Goal: Task Accomplishment & Management: Complete application form

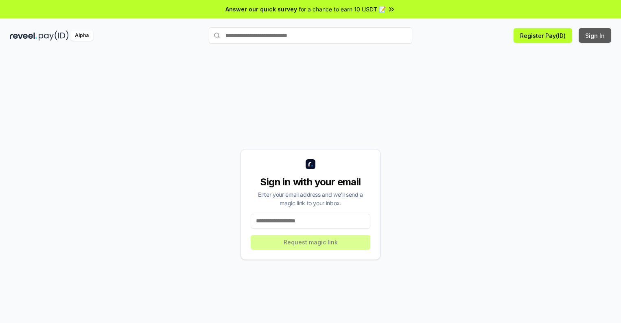
click at [595, 35] on button "Sign In" at bounding box center [595, 35] width 33 height 15
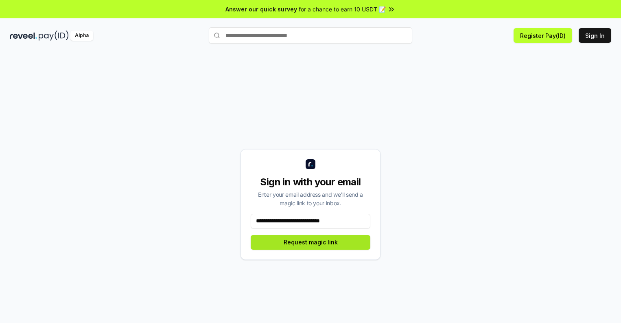
type input "**********"
click at [311, 242] on button "Request magic link" at bounding box center [311, 242] width 120 height 15
